Goal: Register for event/course

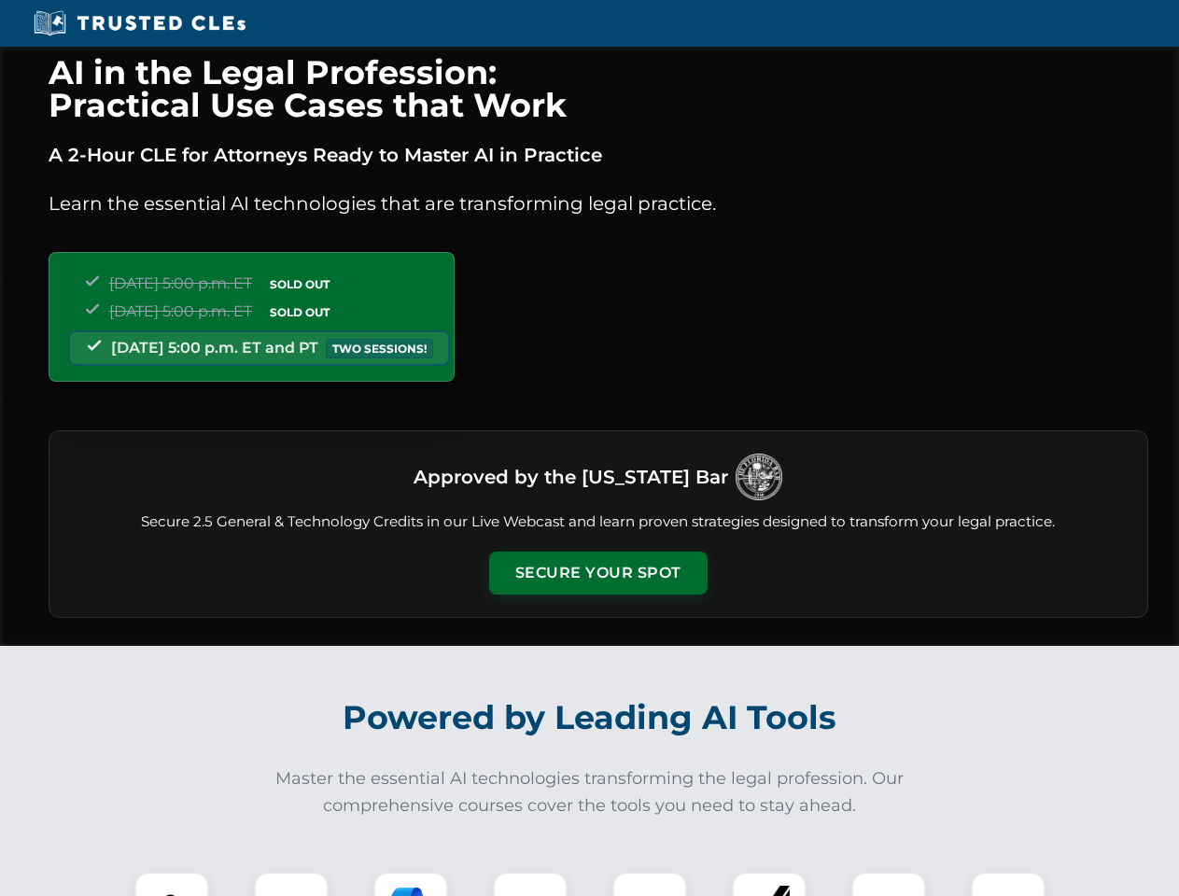
click at [597, 573] on button "Secure Your Spot" at bounding box center [598, 573] width 218 height 43
click at [172, 884] on img at bounding box center [172, 909] width 54 height 54
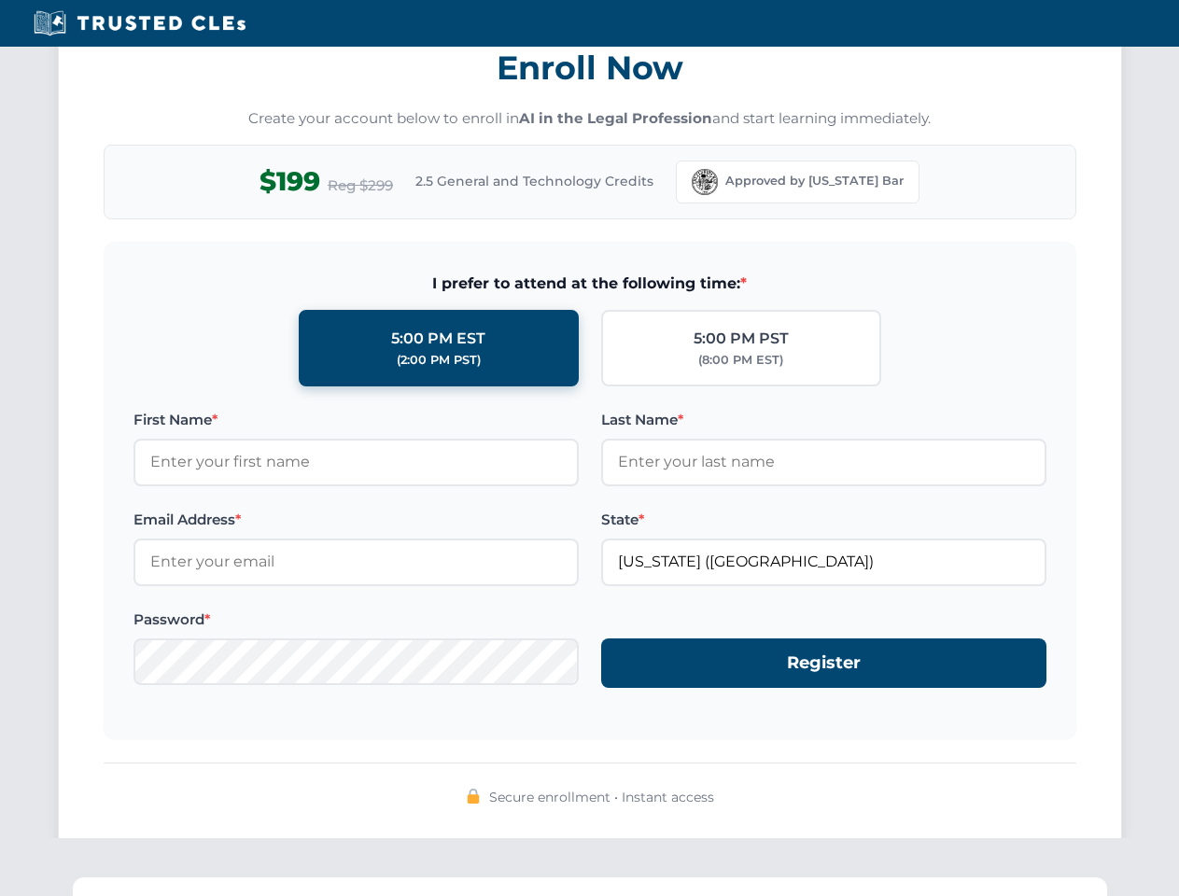
scroll to position [1833, 0]
